Goal: Transaction & Acquisition: Register for event/course

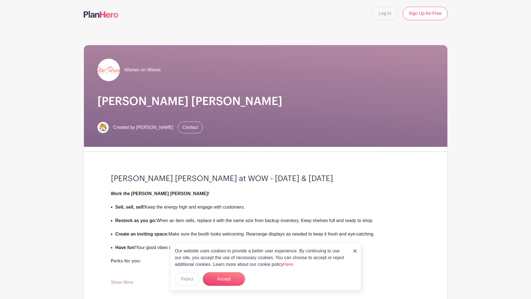
click at [355, 250] on img at bounding box center [354, 250] width 3 height 3
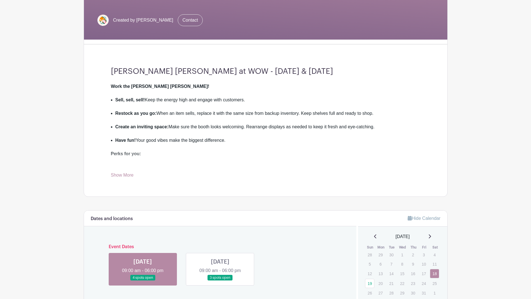
scroll to position [111, 0]
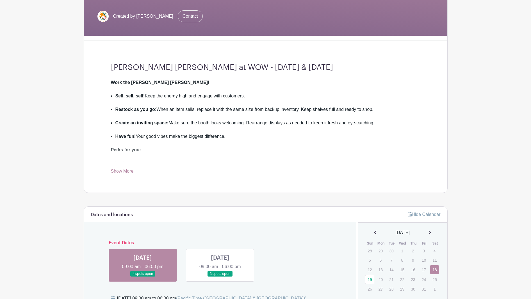
click at [122, 170] on link "Show More" at bounding box center [122, 172] width 23 height 7
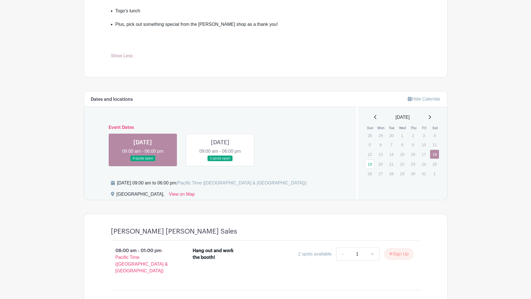
scroll to position [277, 0]
click at [143, 161] on link at bounding box center [143, 161] width 0 height 0
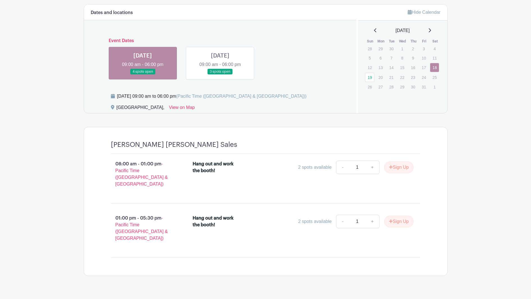
scroll to position [363, 0]
click at [395, 167] on button "Sign Up" at bounding box center [398, 168] width 29 height 12
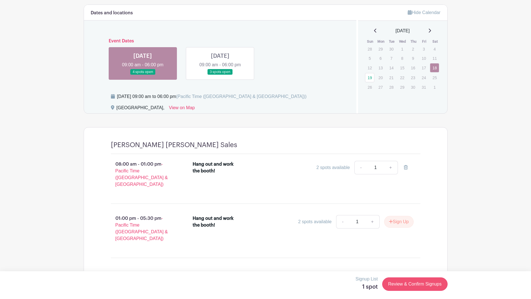
click at [416, 284] on link "Review & Confirm Signups" at bounding box center [414, 283] width 65 height 13
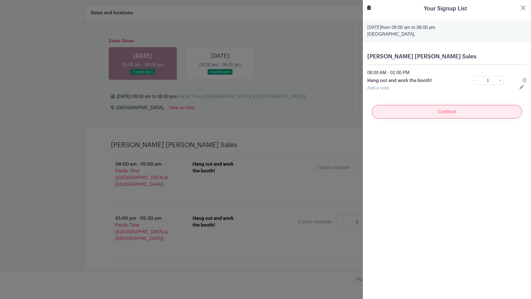
click at [453, 112] on input "Continue" at bounding box center [446, 111] width 150 height 13
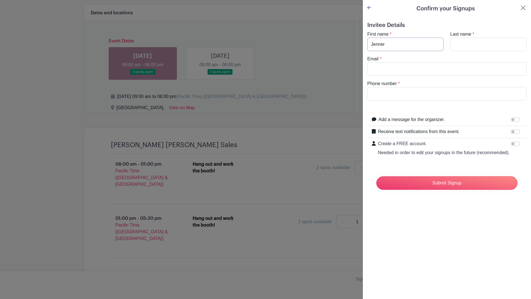
type input "Jenner"
type input "[PERSON_NAME]"
type input "[EMAIL_ADDRESS][DOMAIN_NAME]"
click at [377, 93] on input "831359-6897" at bounding box center [446, 93] width 159 height 13
type input "[PHONE_NUMBER]"
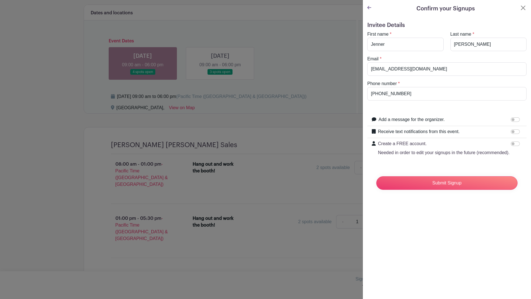
click at [423, 118] on label "Add a message for the organizer." at bounding box center [411, 119] width 66 height 7
click at [510, 118] on input "Add a message for the organizer." at bounding box center [514, 119] width 9 height 4
checkbox input "true"
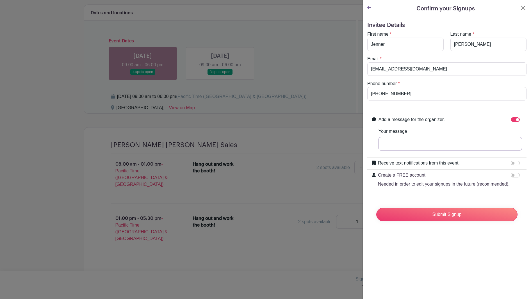
click at [410, 140] on input "Your message" at bounding box center [449, 143] width 143 height 13
type input "Looking forward to it! XO"
click at [449, 214] on input "Submit Signup" at bounding box center [446, 214] width 141 height 13
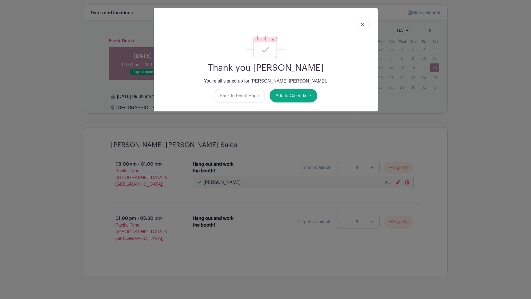
click at [361, 25] on img at bounding box center [361, 24] width 3 height 3
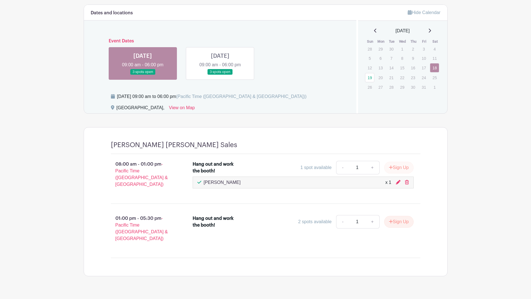
click at [400, 167] on button "Sign Up" at bounding box center [398, 168] width 29 height 12
click at [414, 284] on link "Review & Confirm Signups" at bounding box center [414, 283] width 65 height 13
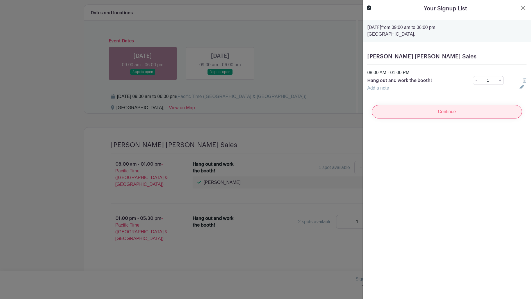
click at [457, 114] on input "Continue" at bounding box center [446, 111] width 150 height 13
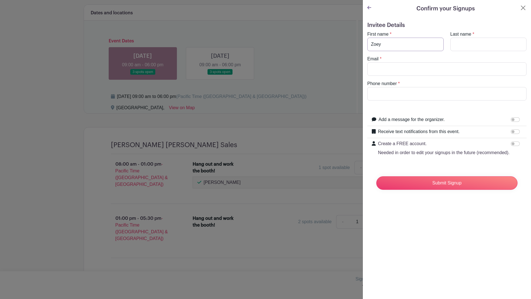
type input "Zoey"
type input "[PERSON_NAME]"
type input "[EMAIL_ADDRESS][DOMAIN_NAME]"
drag, startPoint x: 377, startPoint y: 93, endPoint x: 393, endPoint y: 95, distance: 15.3
click at [378, 93] on input "8313599527" at bounding box center [446, 93] width 159 height 13
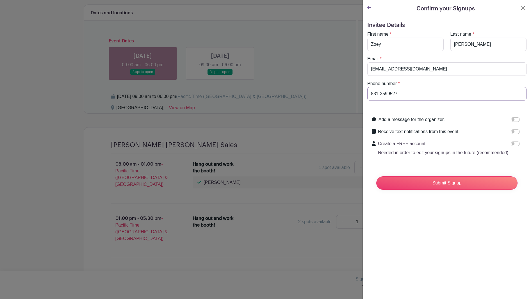
drag, startPoint x: 387, startPoint y: 94, endPoint x: 395, endPoint y: 97, distance: 8.4
click at [387, 94] on input "831-3599527" at bounding box center [446, 93] width 159 height 13
click at [400, 96] on input "[PHONE_NUMBER]" at bounding box center [446, 93] width 159 height 13
type input "[PHONE_NUMBER]"
click at [464, 182] on input "Submit Signup" at bounding box center [446, 182] width 141 height 13
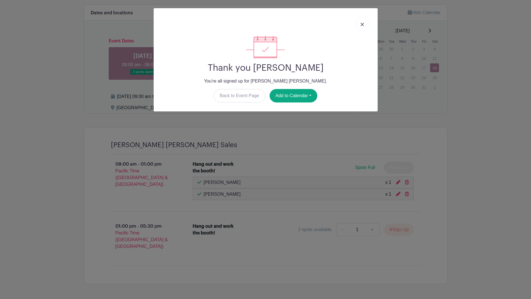
click at [362, 23] on img at bounding box center [361, 24] width 3 height 3
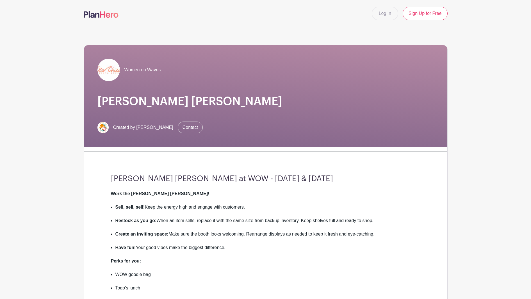
scroll to position [0, 0]
